Goal: Check status: Check status

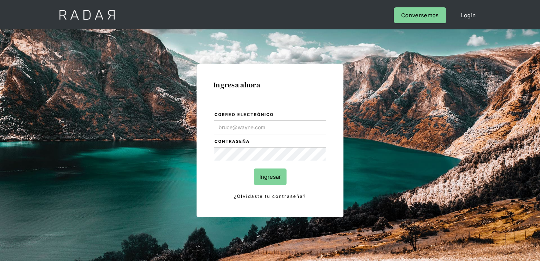
click at [269, 178] on input "Ingresar" at bounding box center [270, 177] width 33 height 17
click at [259, 119] on form "Correo electrónico Contraseña Ingresar ¿Olvidaste tu contraseña?" at bounding box center [269, 156] width 113 height 90
click at [259, 123] on input "Correo electrónico" at bounding box center [270, 127] width 112 height 14
type input "[EMAIL_ADDRESS][PERSON_NAME][DOMAIN_NAME]"
click at [257, 196] on link "¿Olvidaste tu contraseña?" at bounding box center [270, 196] width 112 height 8
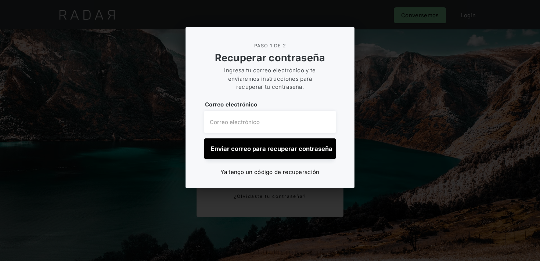
click at [382, 61] on div at bounding box center [270, 130] width 540 height 261
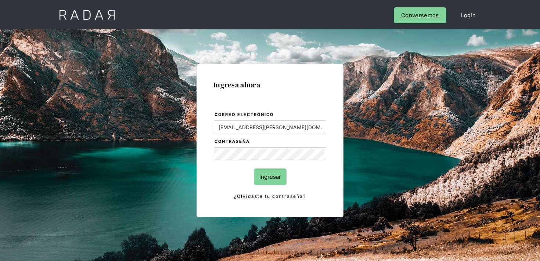
click at [268, 178] on input "Ingresar" at bounding box center [270, 177] width 33 height 17
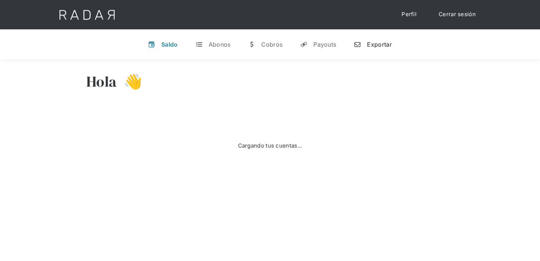
click at [369, 48] on link "n Exportar" at bounding box center [373, 44] width 50 height 19
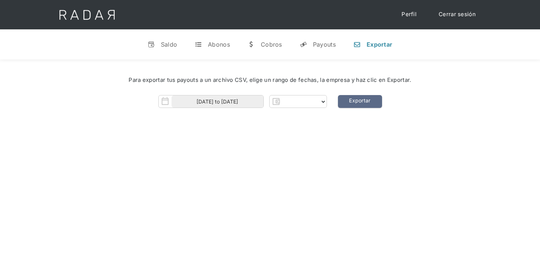
select select "cleo"
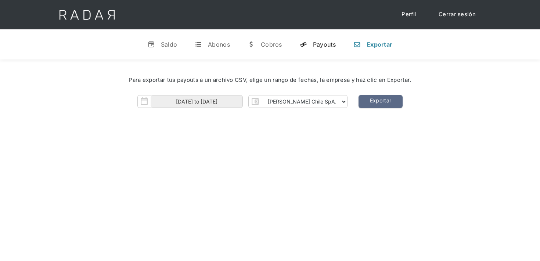
click at [322, 44] on div "Payouts" at bounding box center [324, 44] width 23 height 7
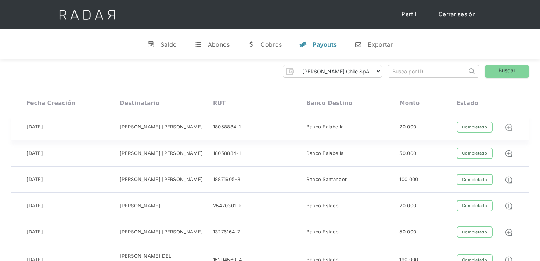
click at [510, 130] on img at bounding box center [508, 127] width 8 height 8
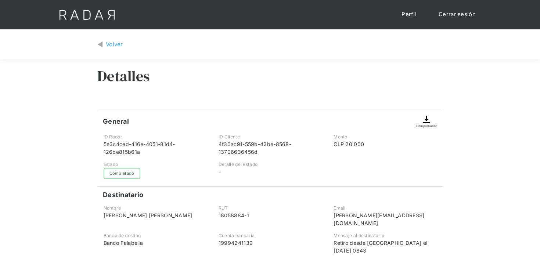
click at [427, 123] on img at bounding box center [426, 119] width 9 height 9
